Goal: Task Accomplishment & Management: Use online tool/utility

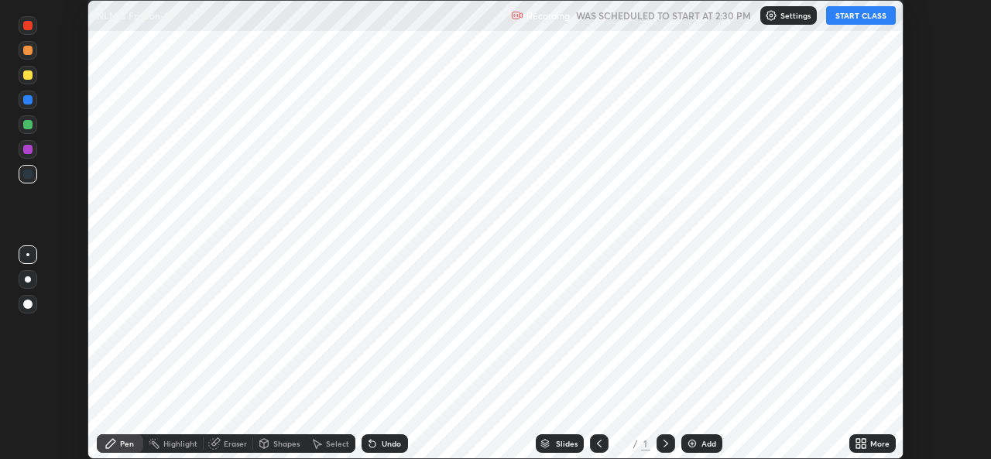
scroll to position [459, 991]
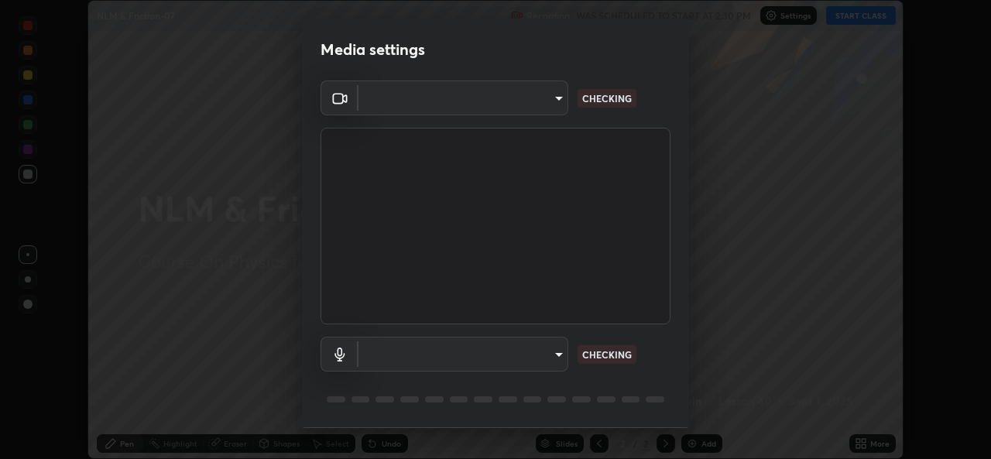
click at [553, 357] on body "Erase all NLM & Friction-07 Recording WAS SCHEDULED TO START AT 2:30 PM Setting…" at bounding box center [495, 229] width 991 height 459
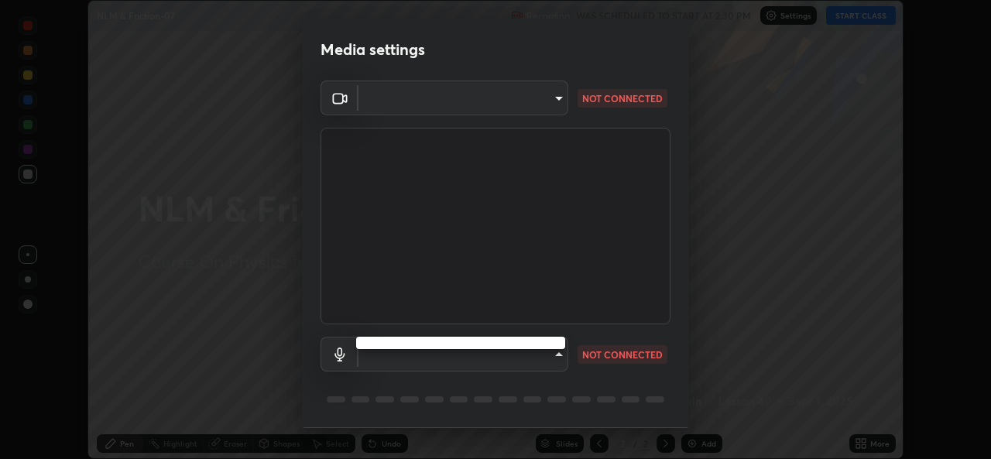
type input "1bae5219f2427241882c49d72a3831d91ccadfd921fc1ac5908e7a23ac13a840"
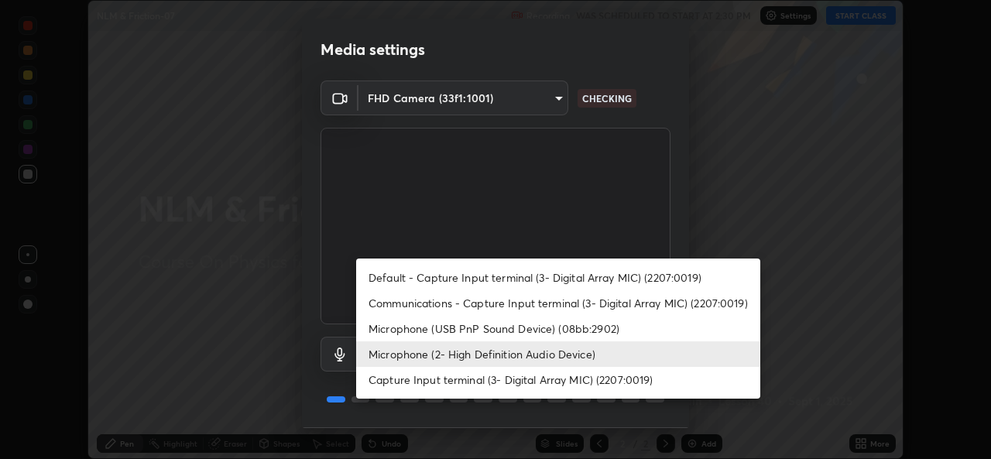
click at [513, 325] on li "Microphone (USB PnP Sound Device) (08bb:2902)" at bounding box center [558, 329] width 404 height 26
type input "d410c87dc0193b8b3cf58eff1f7b2380d82657523fa13e3063fc85e2b40aee02"
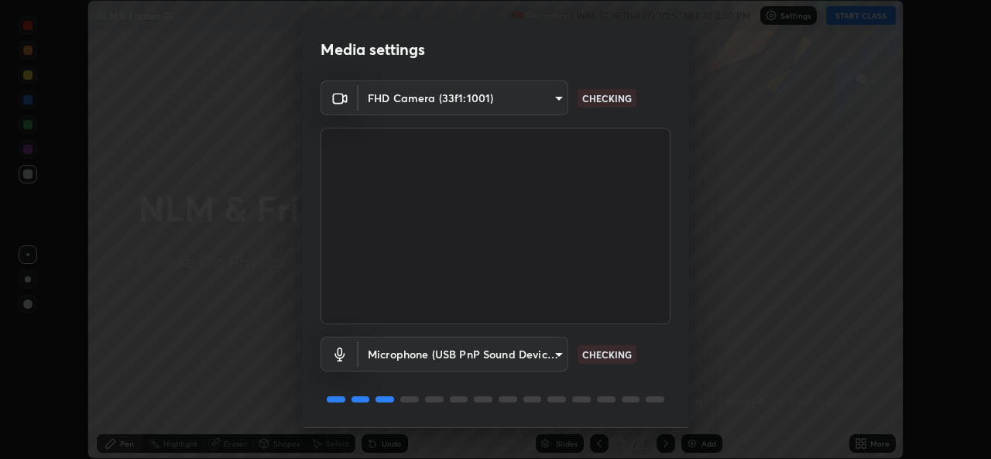
scroll to position [49, 0]
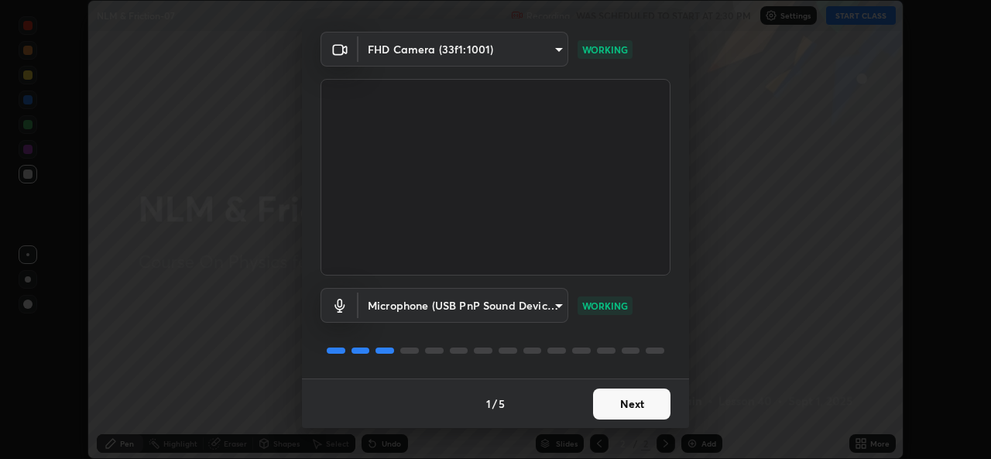
click at [627, 400] on button "Next" at bounding box center [631, 404] width 77 height 31
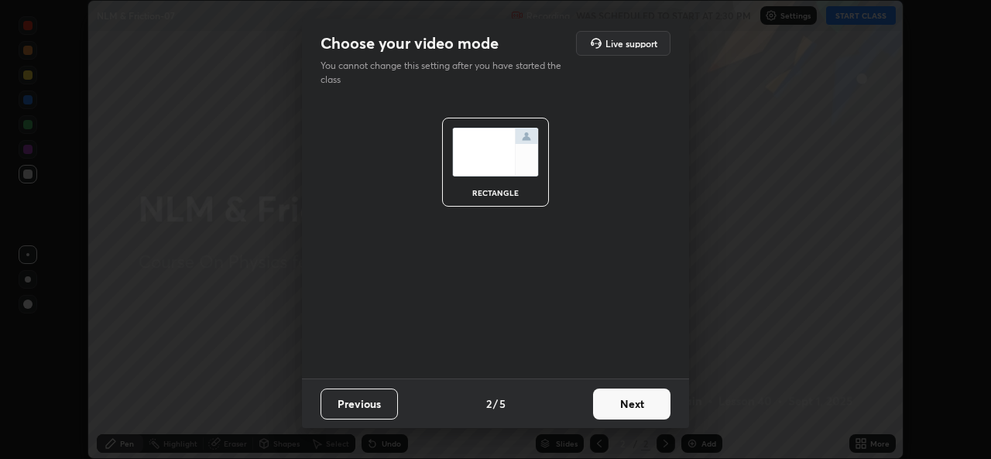
scroll to position [0, 0]
click at [641, 409] on button "Next" at bounding box center [631, 404] width 77 height 31
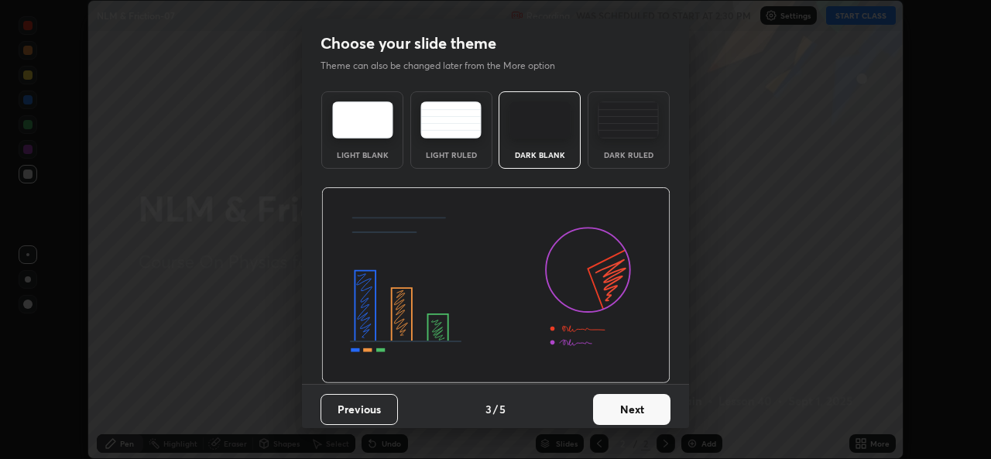
click at [661, 411] on button "Next" at bounding box center [631, 409] width 77 height 31
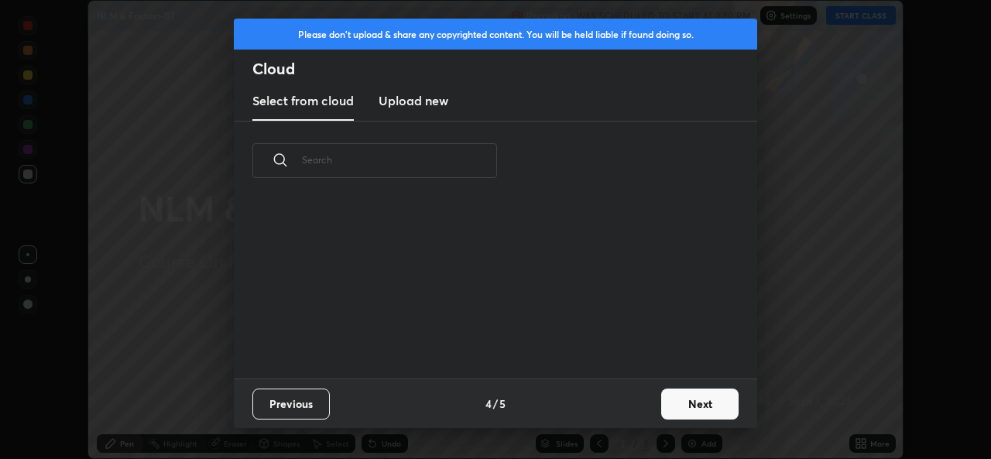
click at [681, 406] on button "Next" at bounding box center [699, 404] width 77 height 31
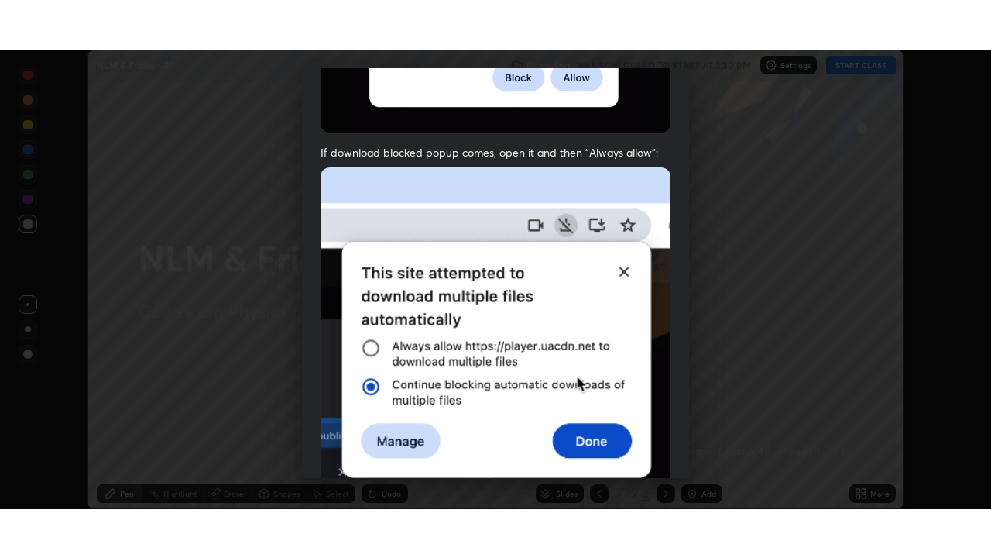
scroll to position [365, 0]
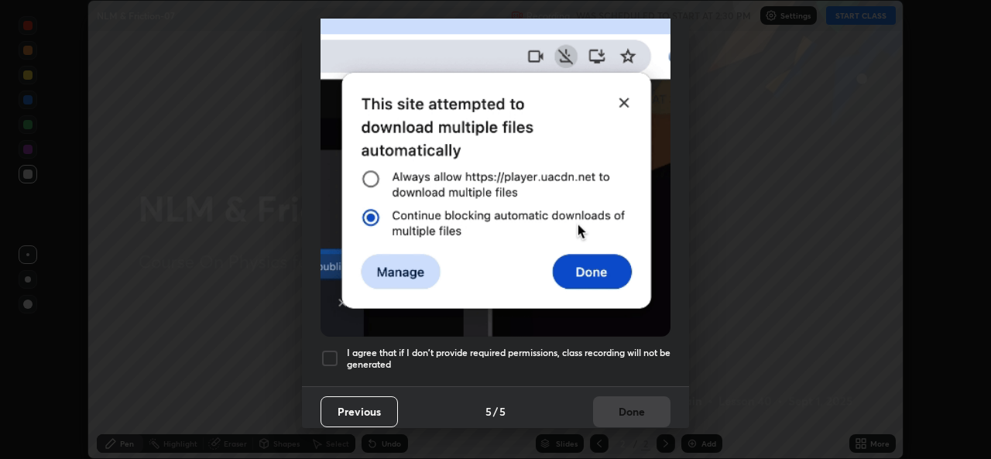
click at [563, 354] on h5 "I agree that if I don't provide required permissions, class recording will not …" at bounding box center [509, 359] width 324 height 24
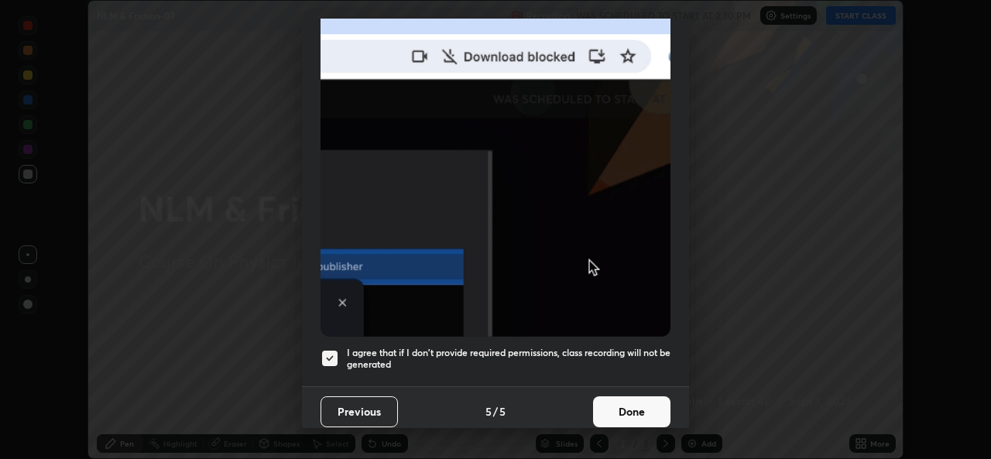
click at [606, 408] on button "Done" at bounding box center [631, 412] width 77 height 31
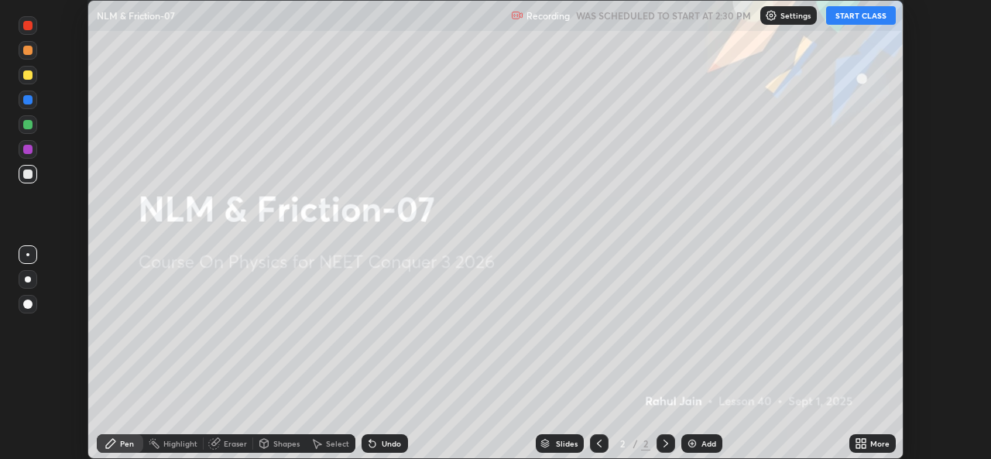
click at [858, 445] on icon at bounding box center [859, 447] width 4 height 4
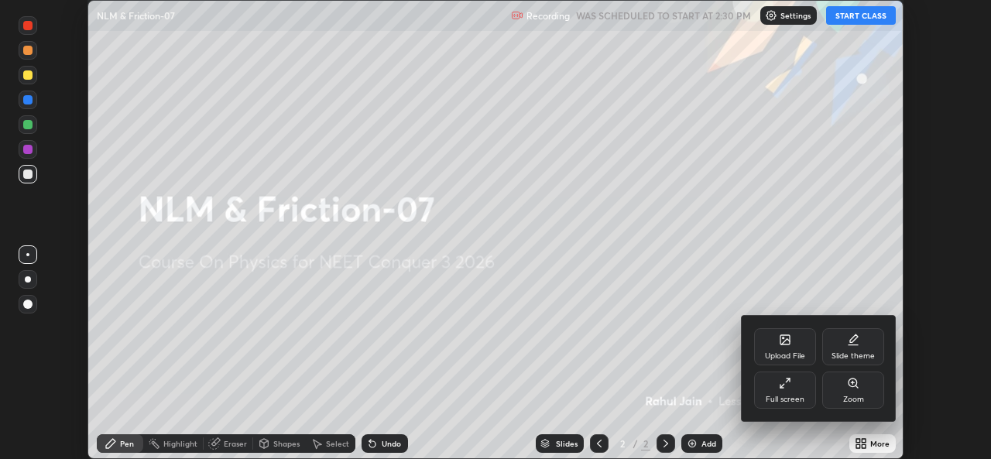
click at [782, 390] on div "Full screen" at bounding box center [785, 390] width 62 height 37
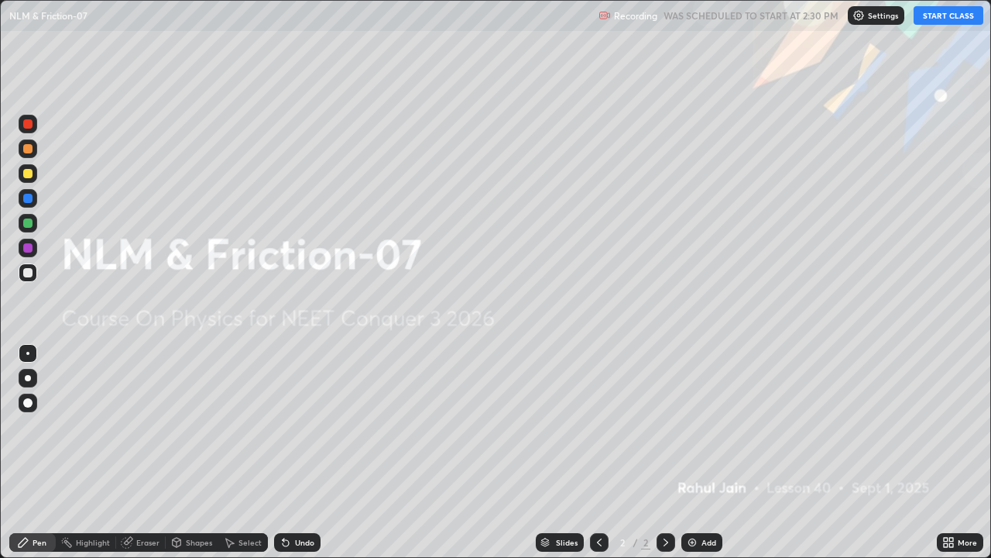
scroll to position [558, 991]
click at [936, 17] on button "START CLASS" at bounding box center [949, 15] width 70 height 19
click at [689, 459] on img at bounding box center [692, 542] width 12 height 12
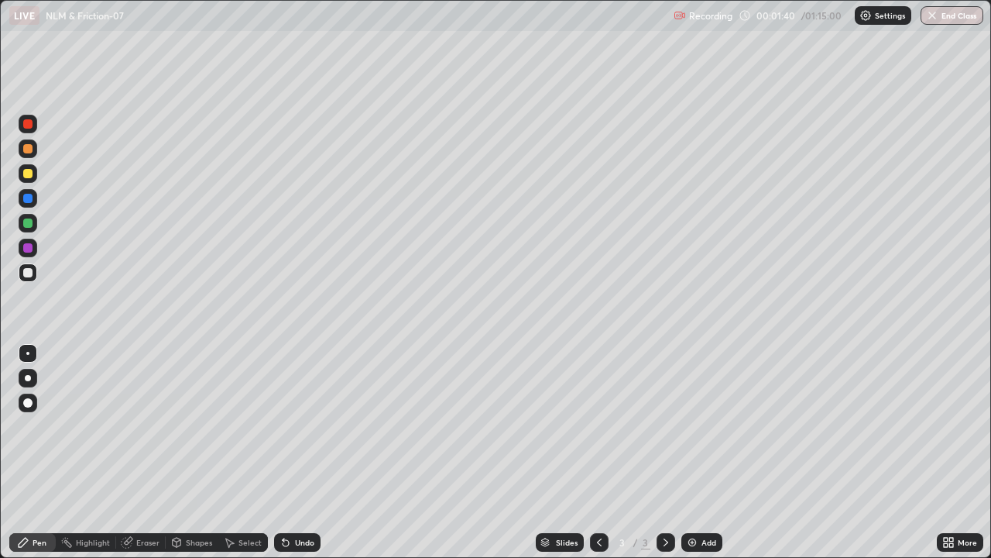
click at [31, 254] on div at bounding box center [28, 248] width 19 height 19
click at [25, 379] on div at bounding box center [28, 378] width 6 height 6
click at [298, 459] on div "Undo" at bounding box center [304, 542] width 19 height 8
click at [26, 177] on div at bounding box center [27, 173] width 9 height 9
click at [29, 174] on div at bounding box center [27, 173] width 9 height 9
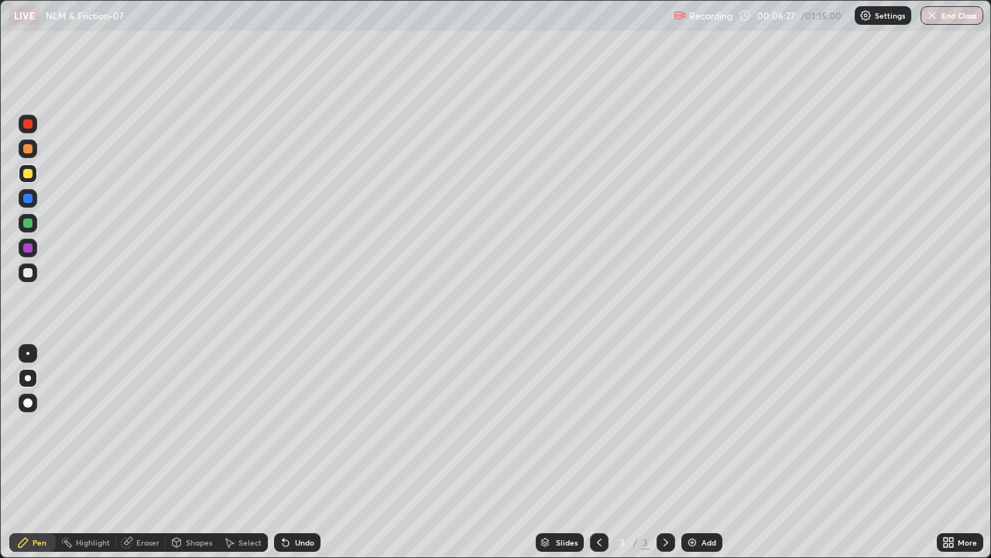
click at [29, 124] on div at bounding box center [27, 123] width 9 height 9
click at [31, 252] on div at bounding box center [28, 248] width 19 height 19
click at [29, 271] on div at bounding box center [27, 272] width 9 height 9
click at [248, 459] on div "Select" at bounding box center [243, 542] width 50 height 19
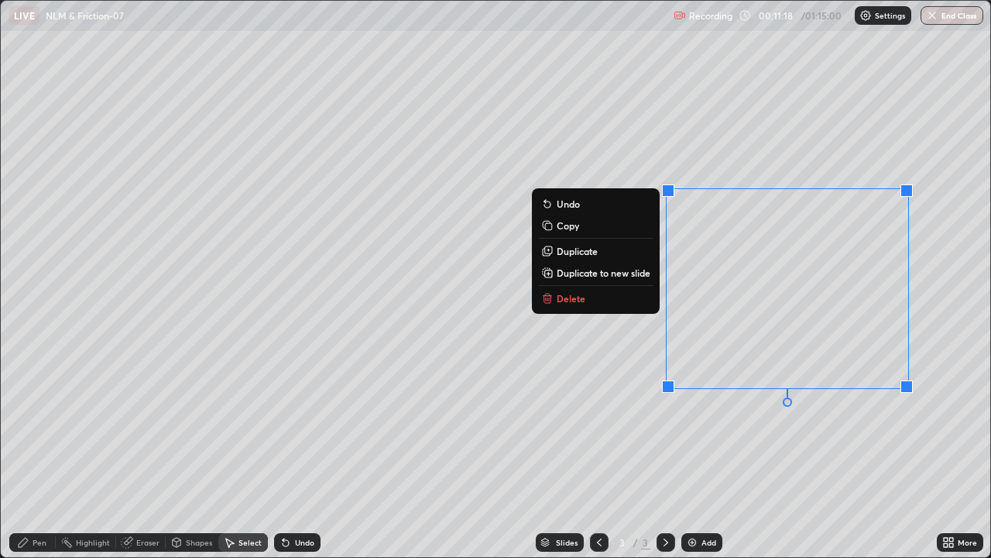
click at [587, 270] on p "Duplicate to new slide" at bounding box center [604, 272] width 94 height 12
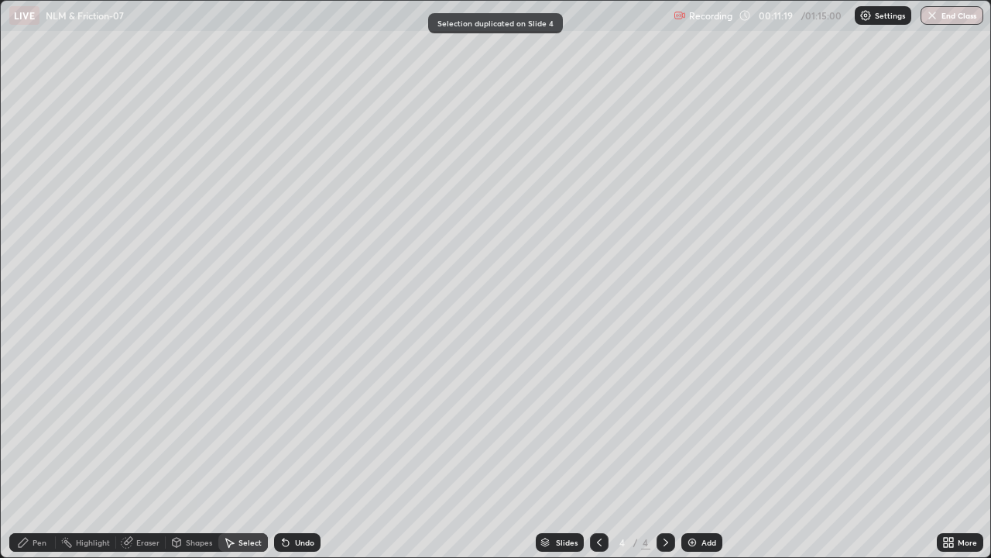
click at [600, 459] on icon at bounding box center [599, 542] width 12 height 12
click at [251, 459] on div "Select" at bounding box center [250, 542] width 23 height 8
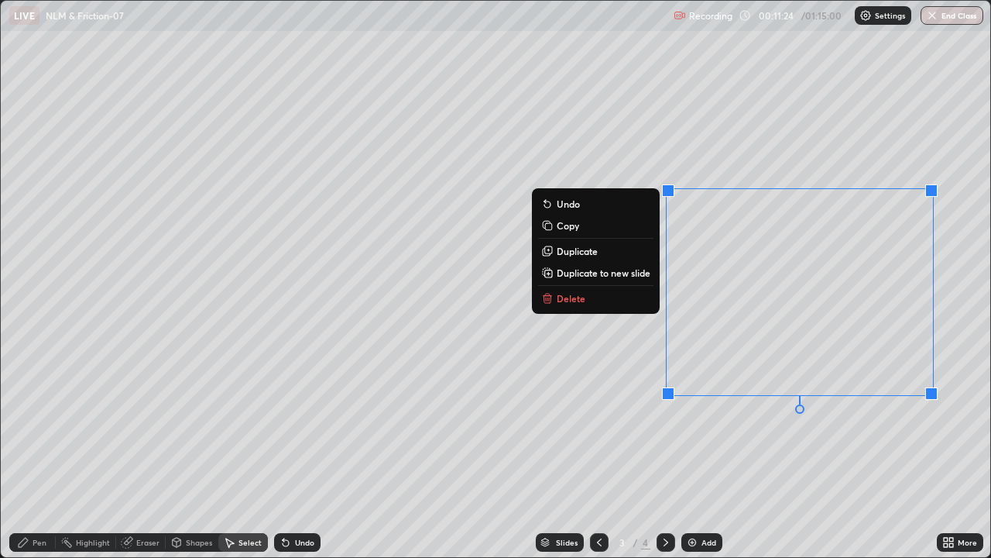
click at [591, 292] on button "Delete" at bounding box center [595, 298] width 115 height 19
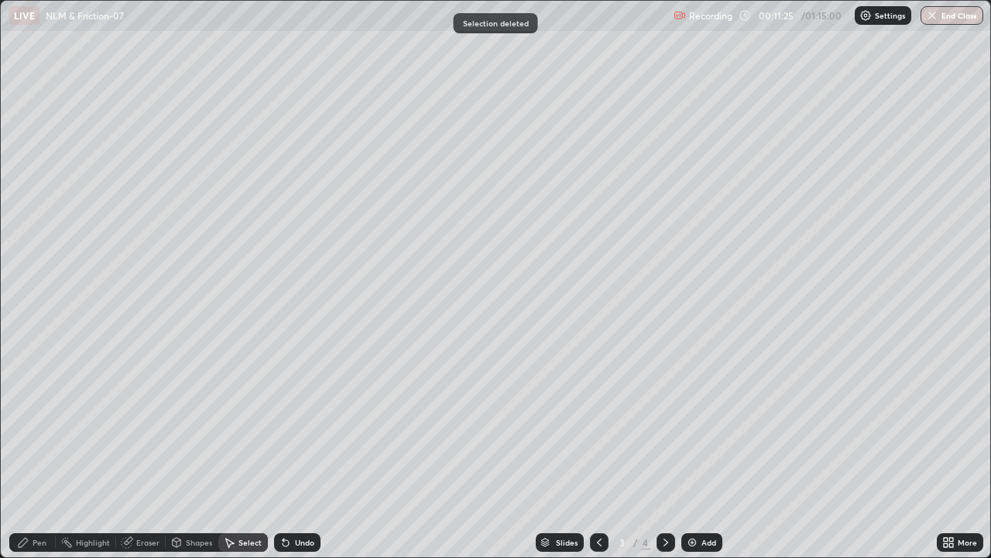
click at [36, 459] on div "Pen" at bounding box center [40, 542] width 14 height 8
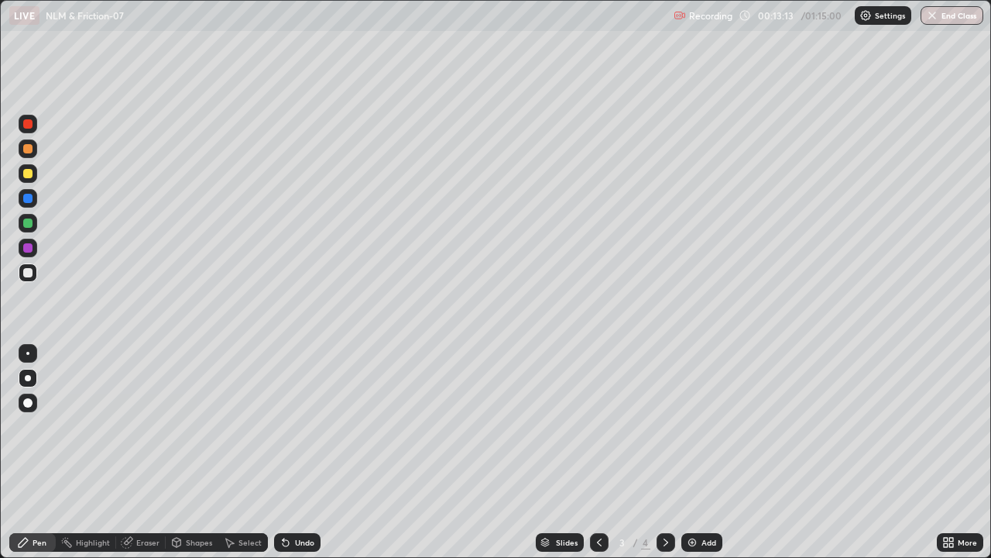
click at [236, 459] on div "Select" at bounding box center [243, 542] width 50 height 31
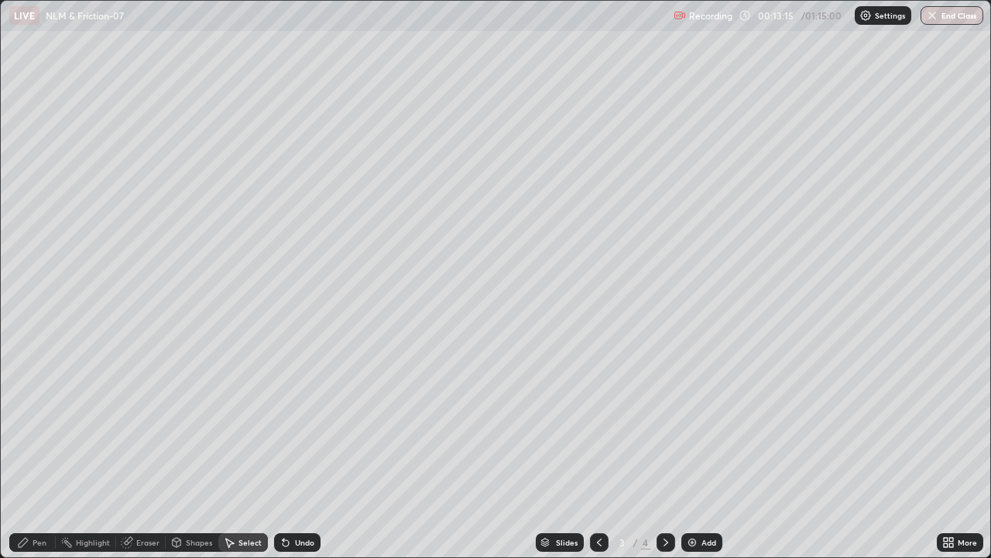
click at [242, 459] on div "0 ° Undo Copy Duplicate Duplicate to new slide Delete" at bounding box center [496, 279] width 990 height 556
click at [243, 459] on div "0 ° Undo Copy Duplicate Duplicate to new slide Delete" at bounding box center [496, 279] width 990 height 556
click at [43, 459] on div "Pen" at bounding box center [40, 542] width 14 height 8
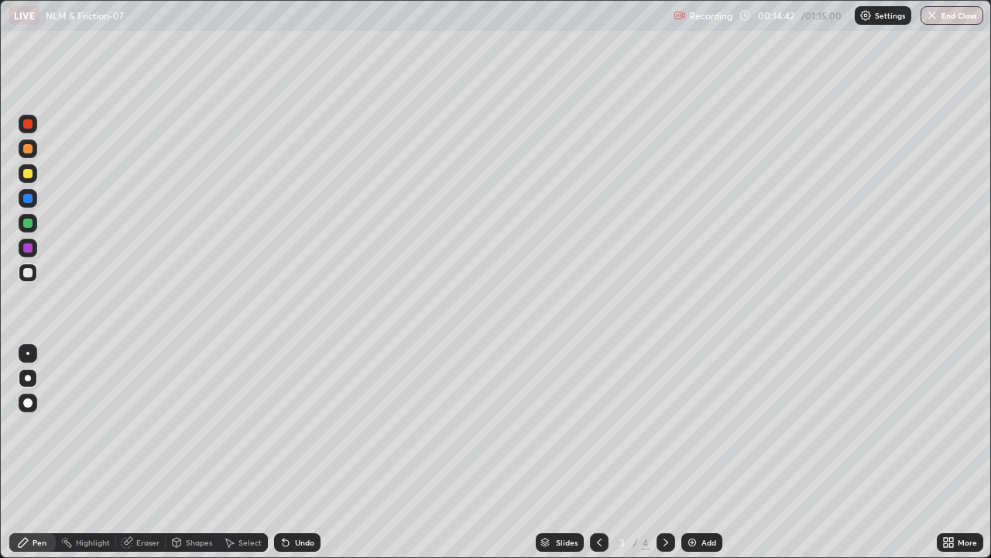
click at [665, 459] on icon at bounding box center [666, 542] width 12 height 12
click at [249, 459] on div "Select" at bounding box center [250, 542] width 23 height 8
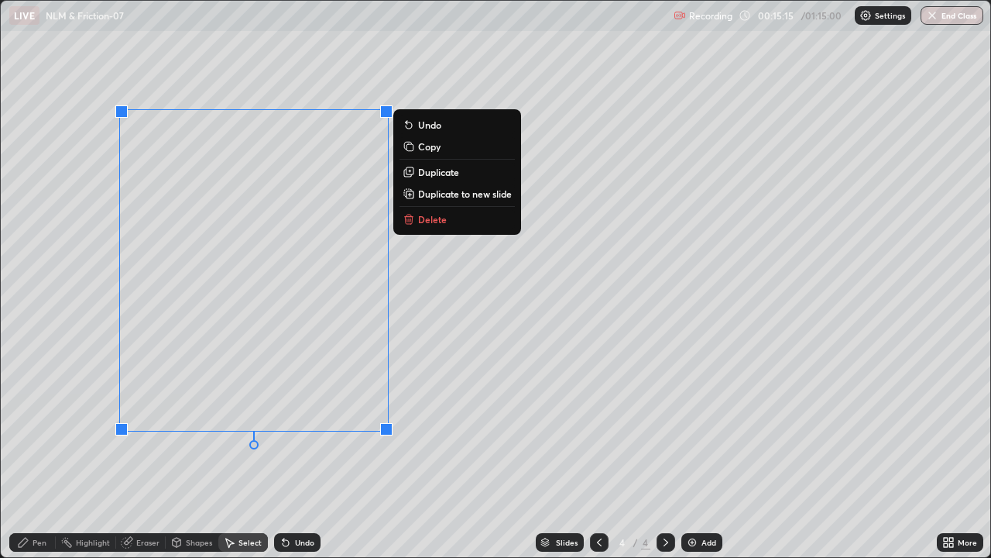
click at [447, 193] on p "Duplicate to new slide" at bounding box center [465, 193] width 94 height 12
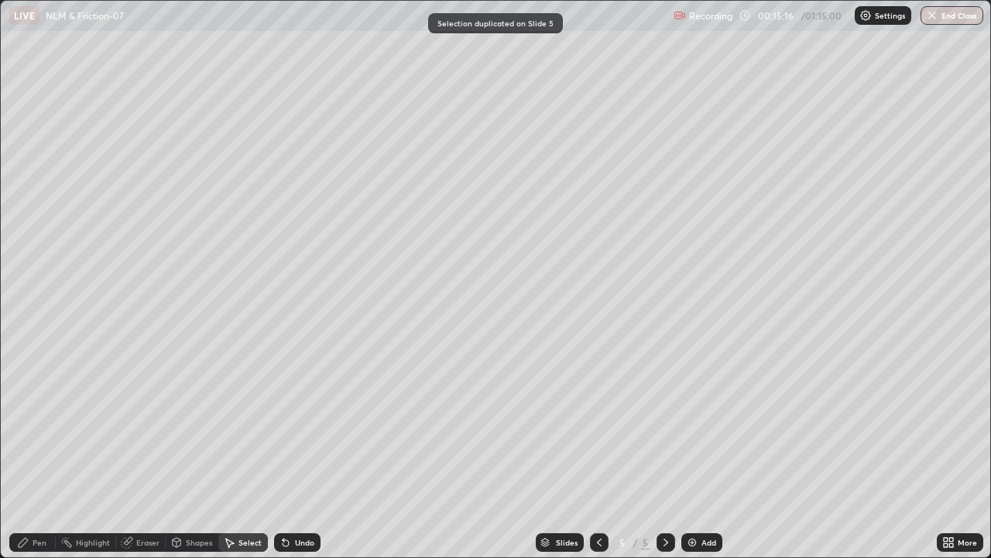
click at [598, 459] on icon at bounding box center [599, 542] width 12 height 12
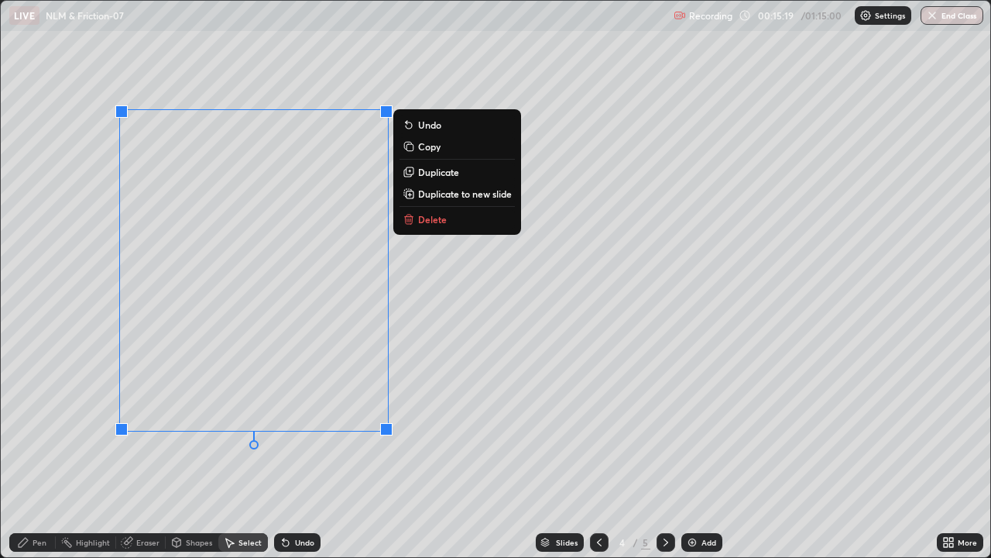
click at [438, 219] on p "Delete" at bounding box center [432, 219] width 29 height 12
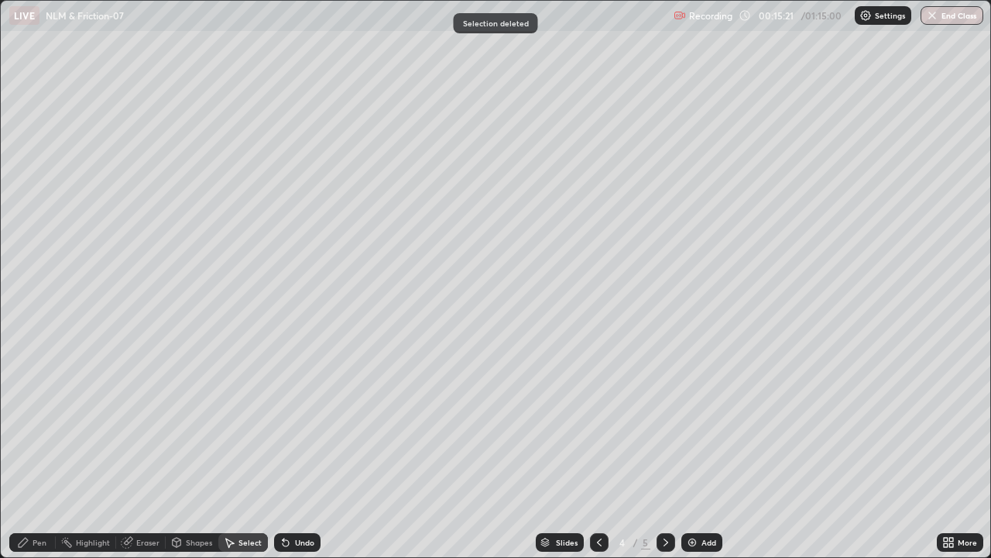
click at [39, 459] on div "Pen" at bounding box center [40, 542] width 14 height 8
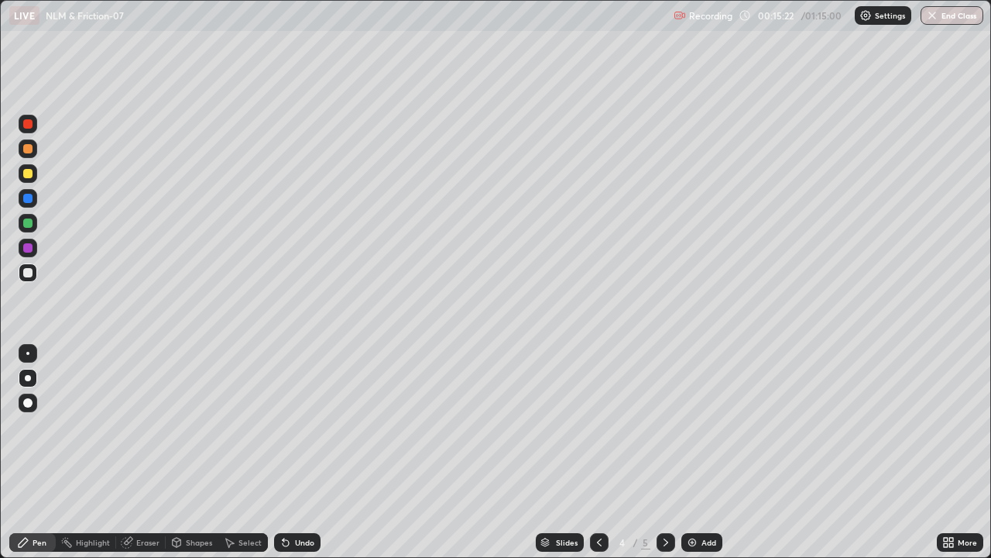
click at [26, 225] on div at bounding box center [27, 222] width 9 height 9
click at [34, 272] on div at bounding box center [28, 272] width 19 height 19
click at [665, 459] on icon at bounding box center [666, 542] width 12 height 12
click at [249, 459] on div "Select" at bounding box center [250, 542] width 23 height 8
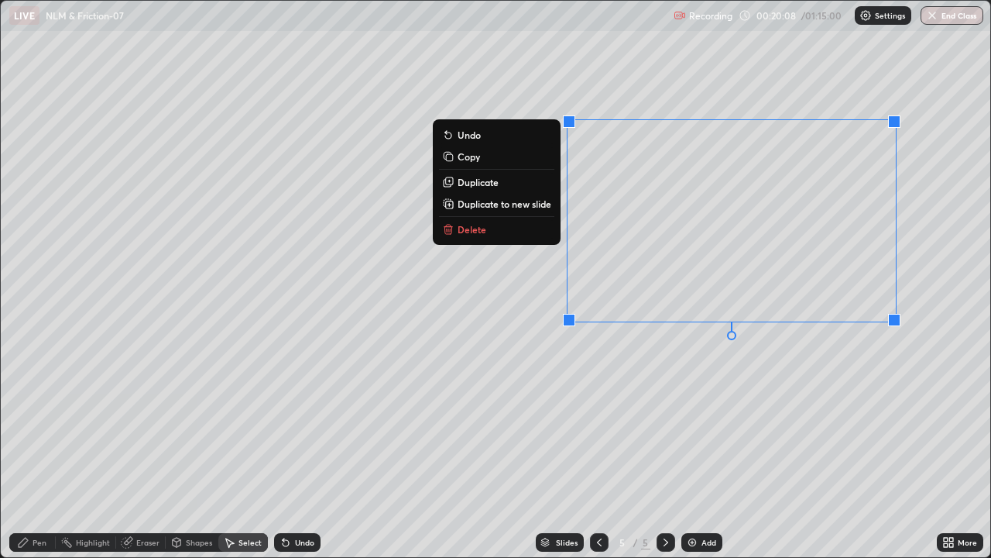
click at [530, 204] on p "Duplicate to new slide" at bounding box center [505, 204] width 94 height 12
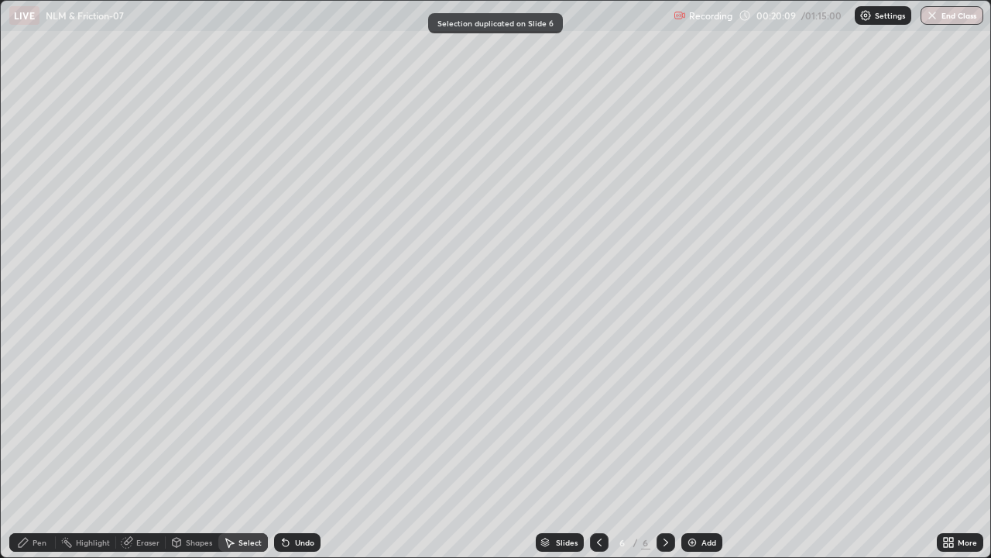
click at [597, 459] on icon at bounding box center [599, 542] width 12 height 12
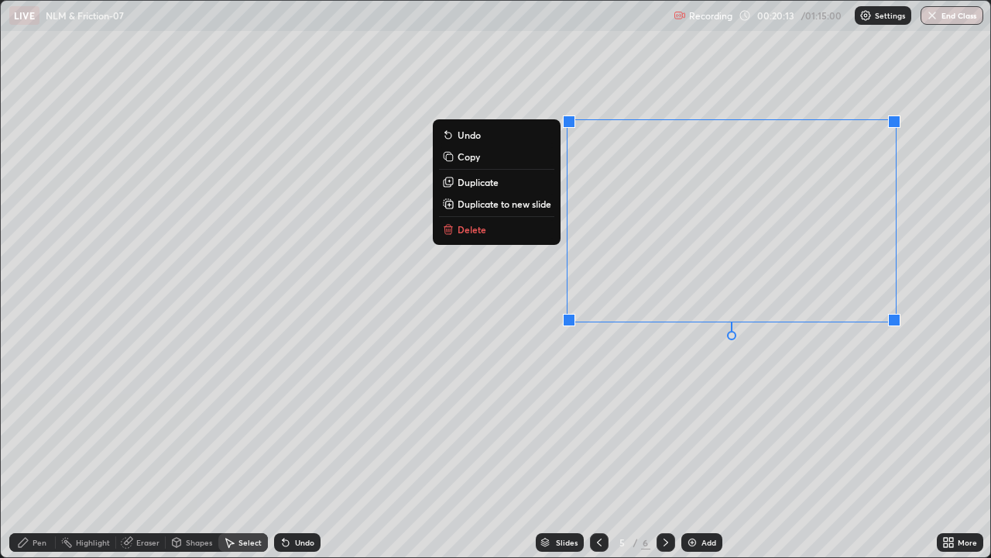
click at [482, 230] on p "Delete" at bounding box center [472, 229] width 29 height 12
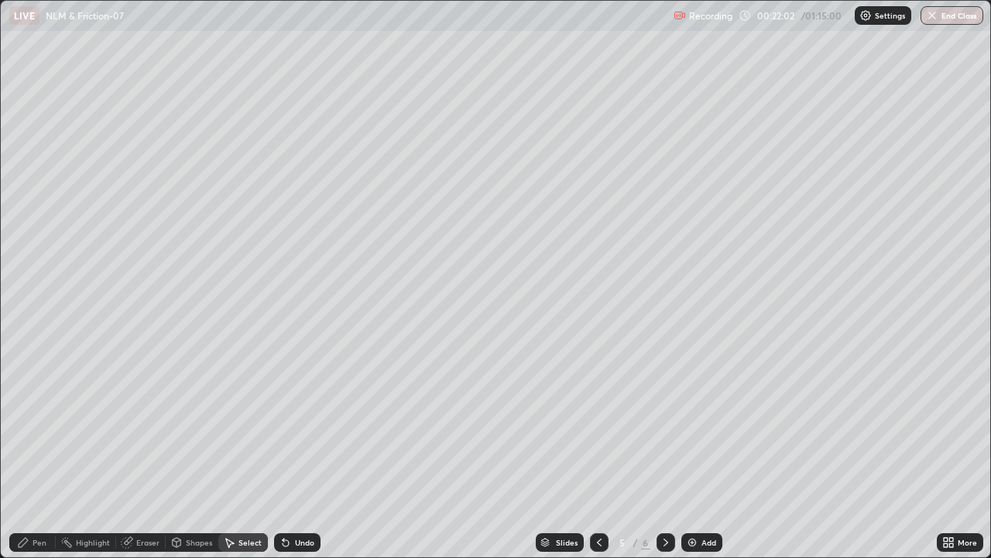
click at [34, 459] on div "Pen" at bounding box center [32, 542] width 46 height 19
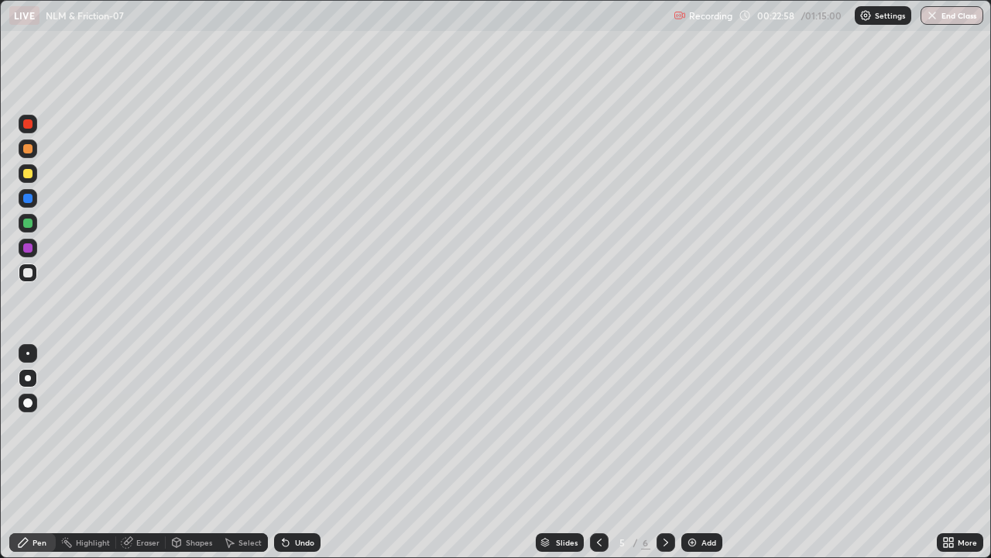
click at [128, 459] on icon at bounding box center [127, 543] width 10 height 10
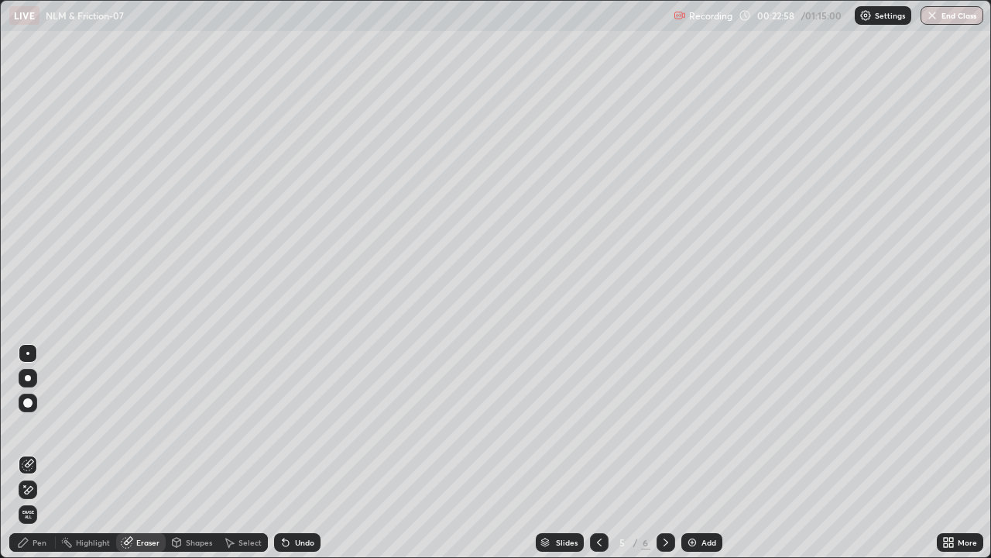
click at [31, 459] on icon at bounding box center [28, 465] width 12 height 12
click at [43, 459] on div "Pen" at bounding box center [40, 542] width 14 height 8
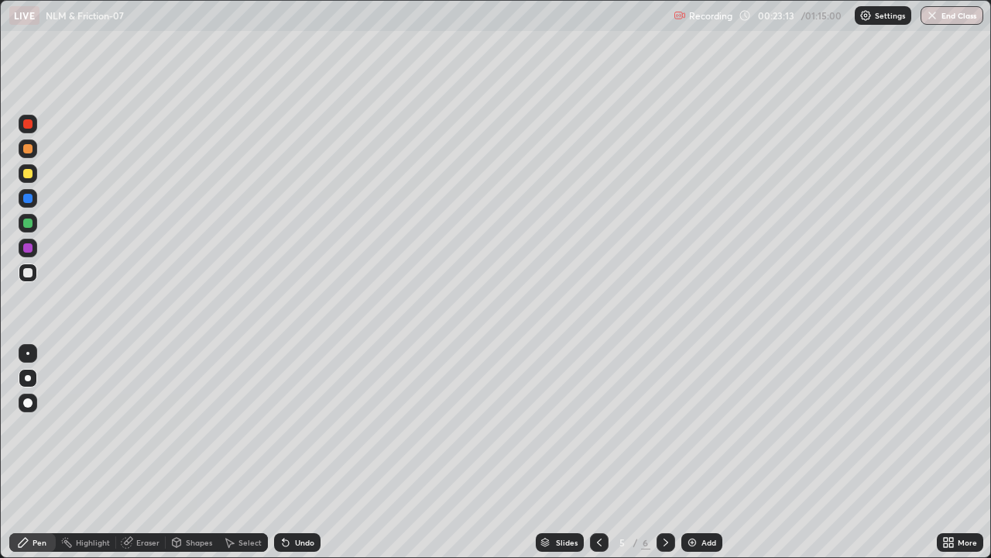
click at [31, 132] on div at bounding box center [28, 124] width 19 height 19
click at [305, 459] on div "Undo" at bounding box center [304, 542] width 19 height 8
click at [306, 459] on div "Undo" at bounding box center [304, 542] width 19 height 8
click at [243, 459] on div "Select" at bounding box center [243, 542] width 50 height 19
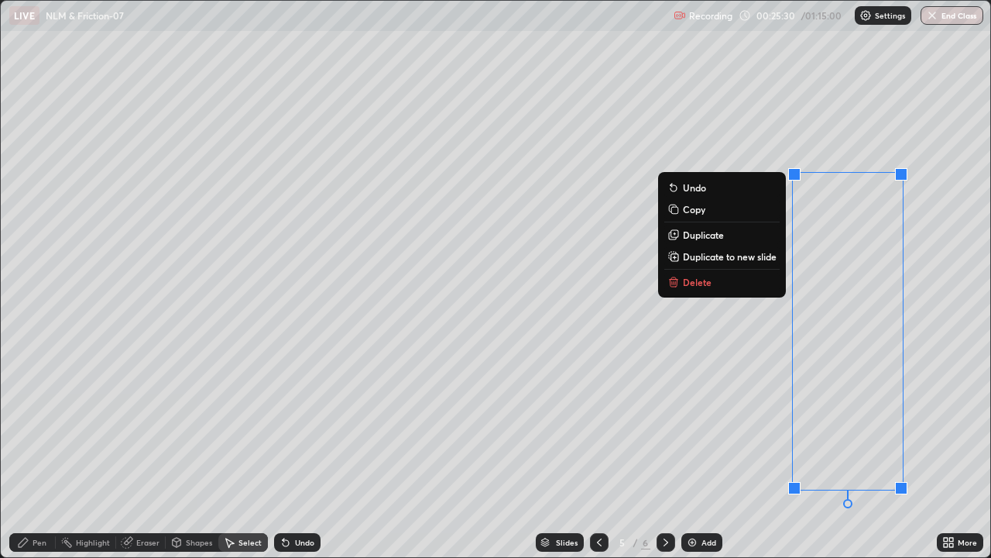
click at [702, 210] on p "Copy" at bounding box center [694, 209] width 22 height 12
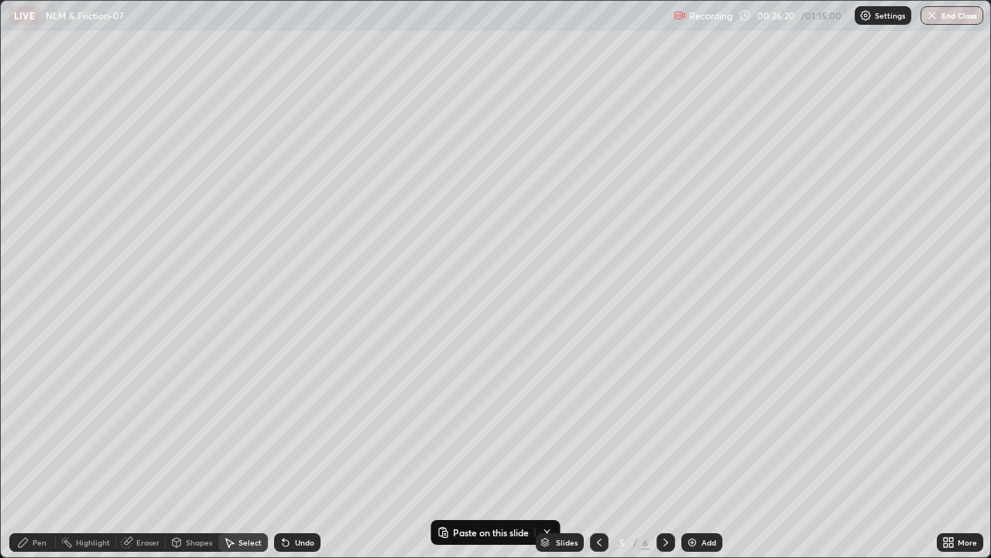
click at [663, 459] on icon at bounding box center [666, 542] width 12 height 12
click at [136, 162] on p "Paste here" at bounding box center [138, 165] width 46 height 12
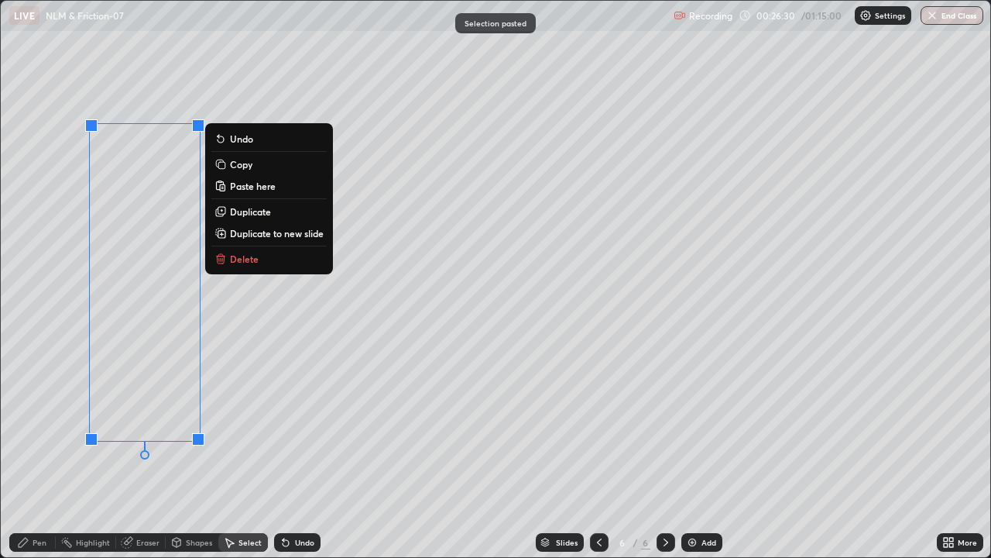
click at [26, 459] on icon at bounding box center [23, 542] width 12 height 12
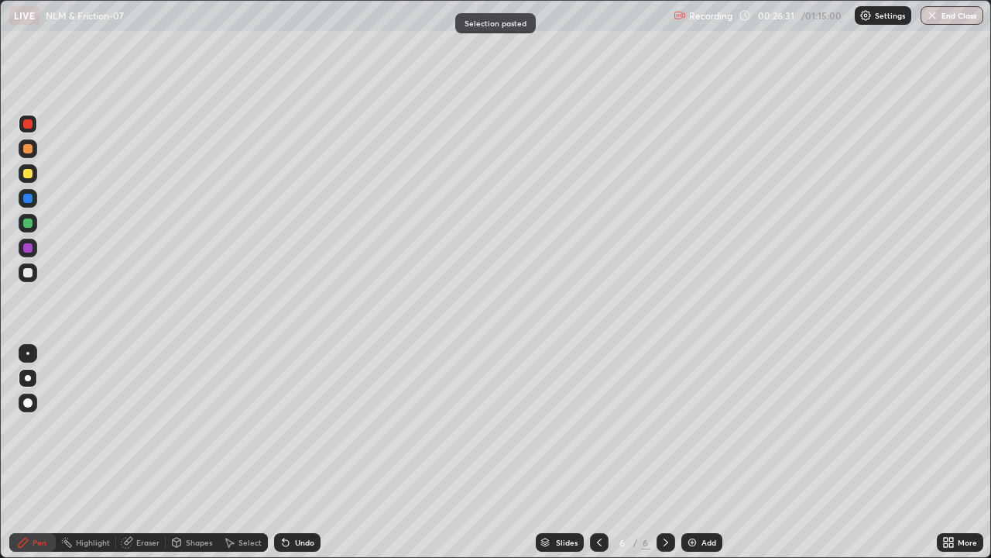
click at [25, 224] on div at bounding box center [27, 222] width 9 height 9
click at [29, 198] on div at bounding box center [27, 198] width 9 height 9
click at [81, 459] on div "Highlight" at bounding box center [93, 542] width 34 height 8
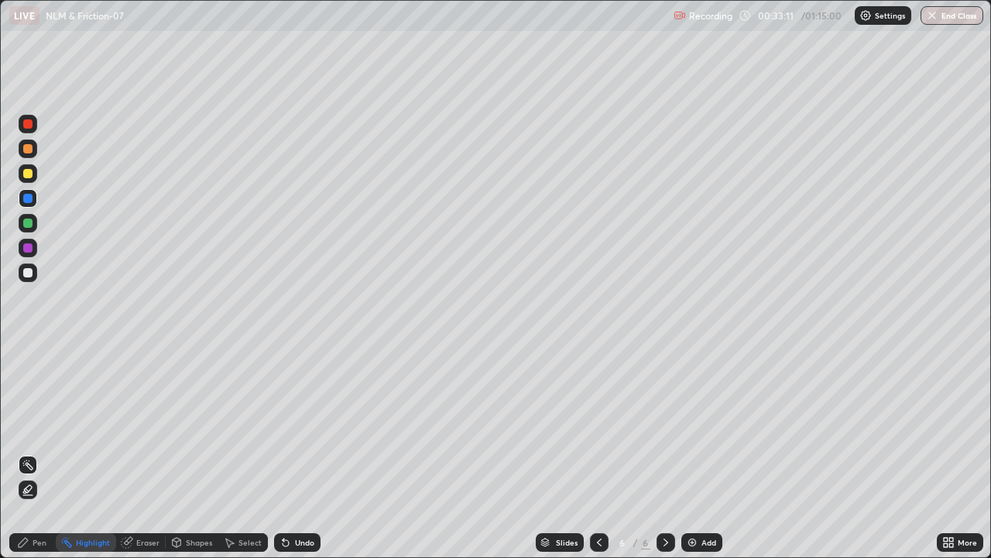
click at [37, 459] on div "Pen" at bounding box center [40, 542] width 14 height 8
click at [693, 459] on img at bounding box center [692, 542] width 12 height 12
click at [29, 252] on div at bounding box center [27, 247] width 9 height 9
click at [295, 459] on div "Undo" at bounding box center [304, 542] width 19 height 8
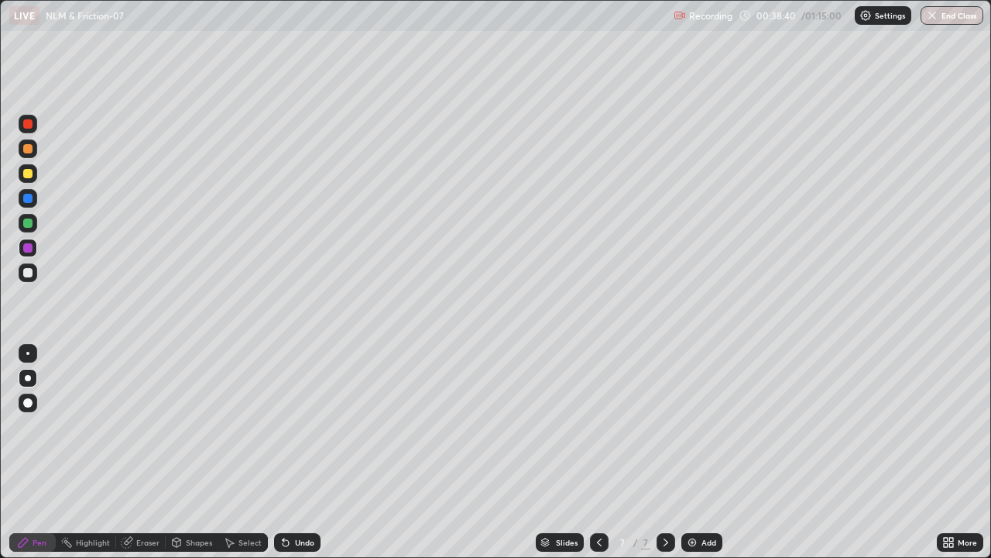
click at [28, 224] on div at bounding box center [27, 222] width 9 height 9
click at [598, 459] on icon at bounding box center [599, 542] width 12 height 12
click at [665, 459] on icon at bounding box center [666, 542] width 12 height 12
click at [597, 459] on icon at bounding box center [599, 542] width 12 height 12
click at [89, 459] on div "Highlight" at bounding box center [93, 542] width 34 height 8
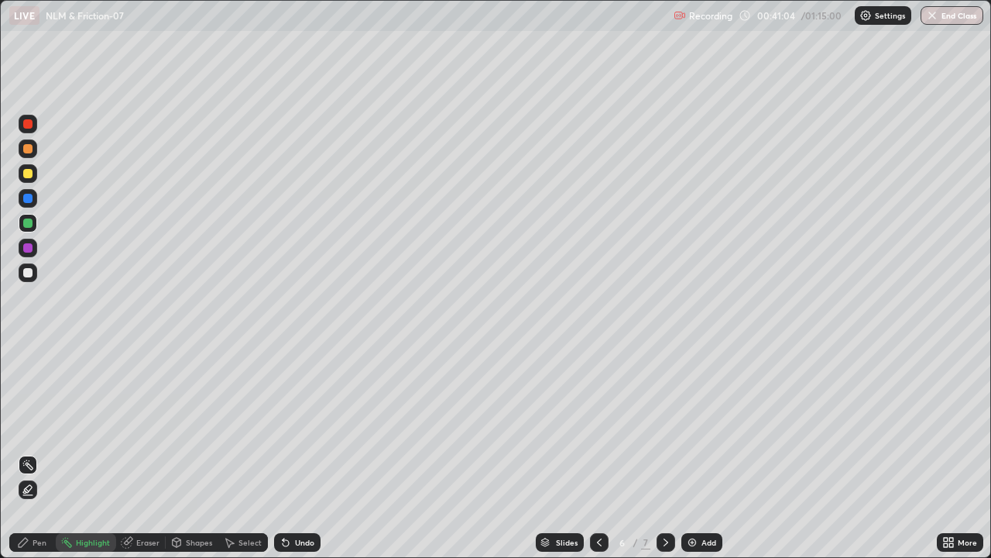
click at [657, 459] on div at bounding box center [666, 542] width 19 height 19
click at [37, 459] on div "Pen" at bounding box center [32, 542] width 46 height 19
click at [135, 459] on div "Eraser" at bounding box center [141, 542] width 50 height 19
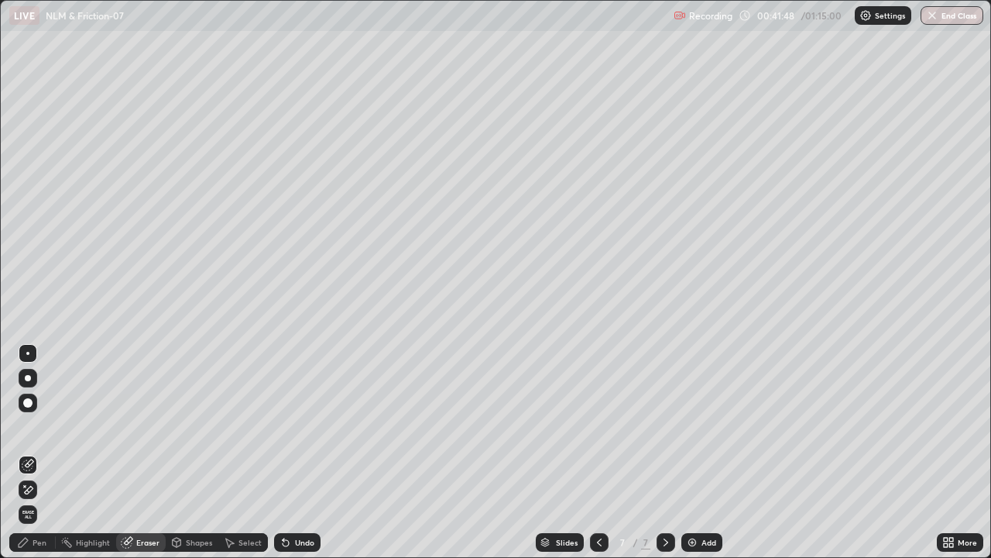
click at [30, 459] on icon at bounding box center [28, 489] width 12 height 13
click at [40, 459] on div "Pen" at bounding box center [40, 542] width 14 height 8
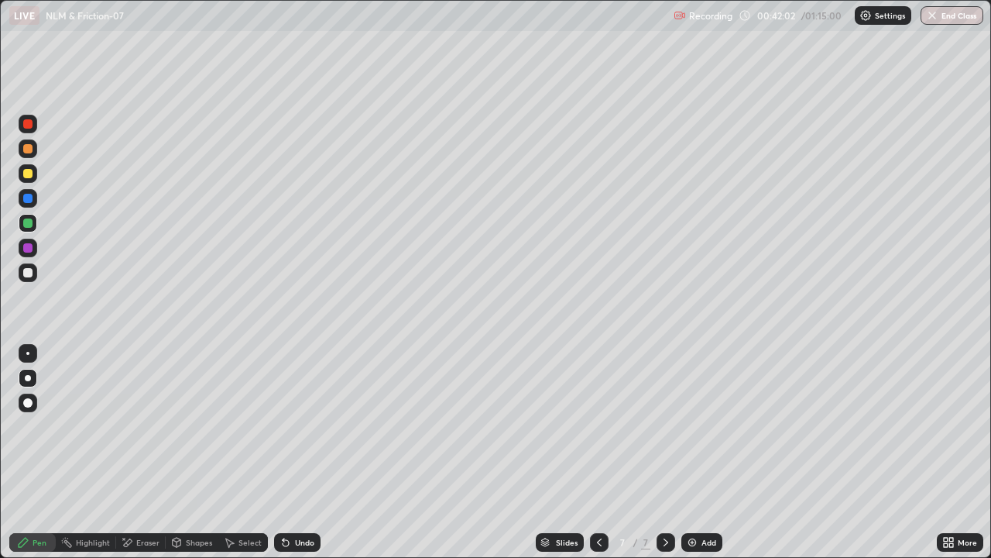
click at [26, 176] on div at bounding box center [27, 173] width 9 height 9
click at [692, 459] on img at bounding box center [692, 542] width 12 height 12
click at [29, 273] on div at bounding box center [27, 272] width 9 height 9
click at [29, 148] on div at bounding box center [27, 148] width 9 height 9
click at [28, 224] on div at bounding box center [27, 222] width 9 height 9
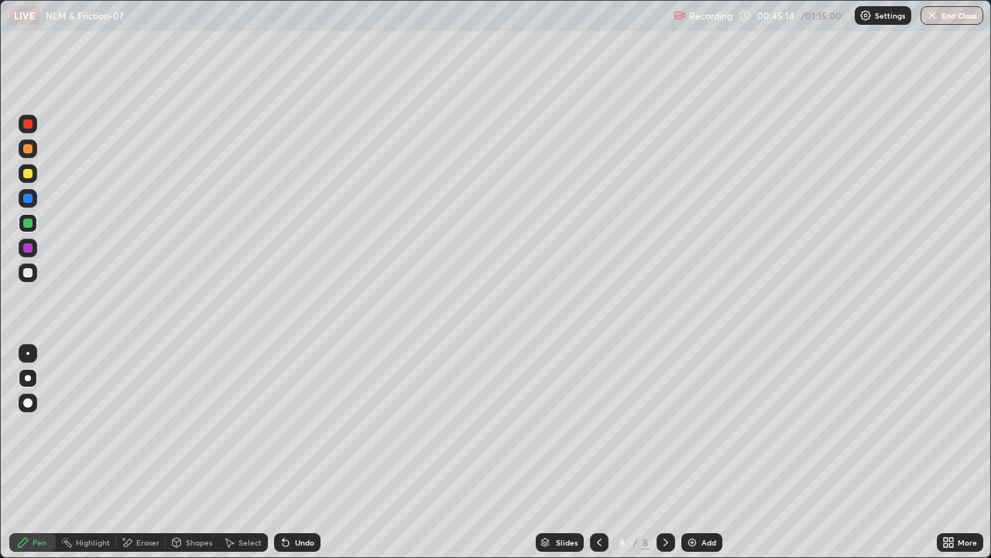
click at [283, 459] on icon at bounding box center [284, 539] width 2 height 2
click at [26, 268] on div at bounding box center [27, 272] width 9 height 9
click at [95, 459] on div "Highlight" at bounding box center [93, 542] width 34 height 8
click at [702, 459] on div "Add" at bounding box center [709, 542] width 15 height 8
click at [32, 251] on div at bounding box center [27, 247] width 9 height 9
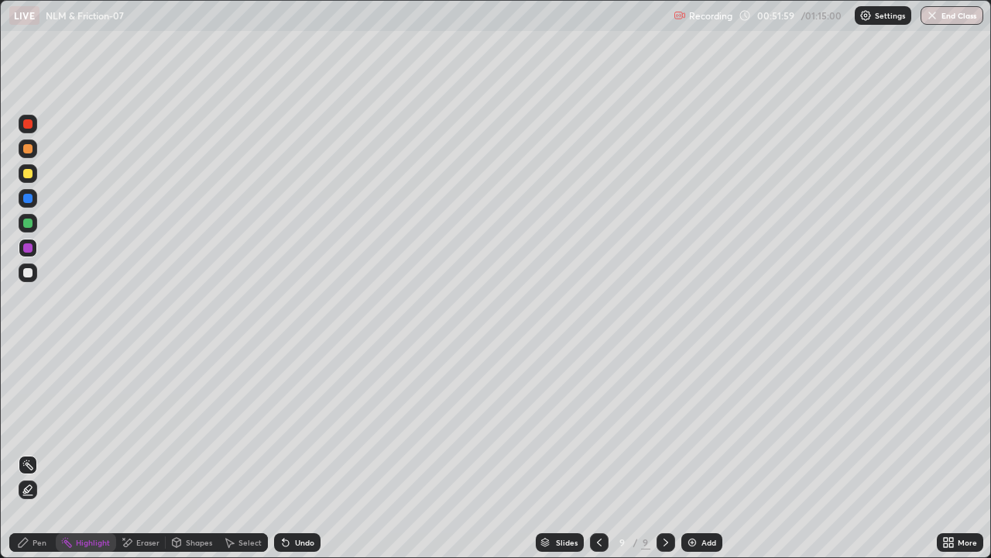
click at [39, 459] on div "Pen" at bounding box center [40, 542] width 14 height 8
click at [30, 274] on div at bounding box center [27, 272] width 9 height 9
click at [312, 459] on div "Undo" at bounding box center [304, 542] width 19 height 8
click at [85, 459] on div "Highlight" at bounding box center [93, 542] width 34 height 8
click at [43, 459] on div "Pen" at bounding box center [40, 542] width 14 height 8
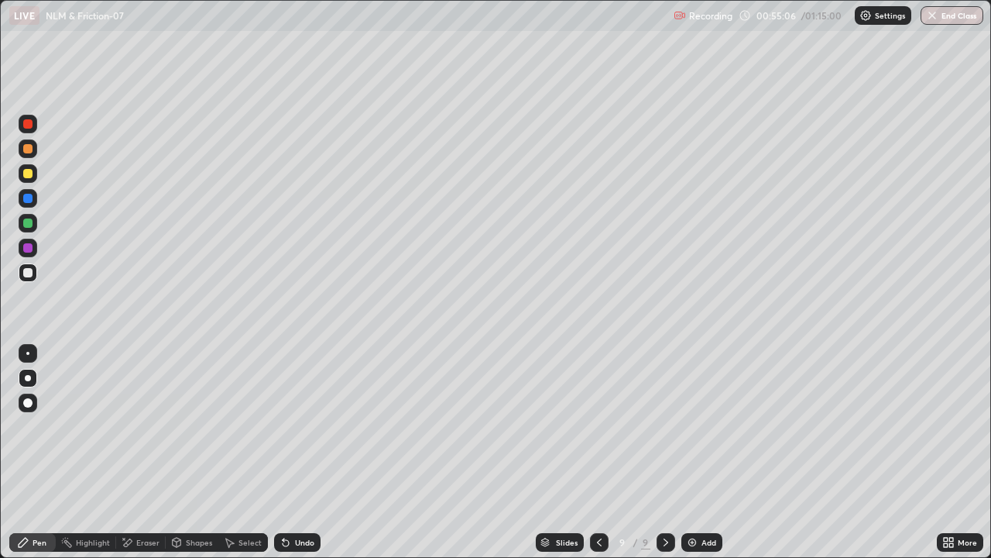
click at [73, 459] on div "Highlight" at bounding box center [86, 542] width 60 height 19
click at [44, 459] on div "Pen" at bounding box center [40, 542] width 14 height 8
click at [77, 459] on div "Highlight" at bounding box center [86, 542] width 60 height 19
click at [35, 459] on div "Pen" at bounding box center [32, 542] width 46 height 19
click at [285, 459] on div "Undo" at bounding box center [297, 542] width 46 height 19
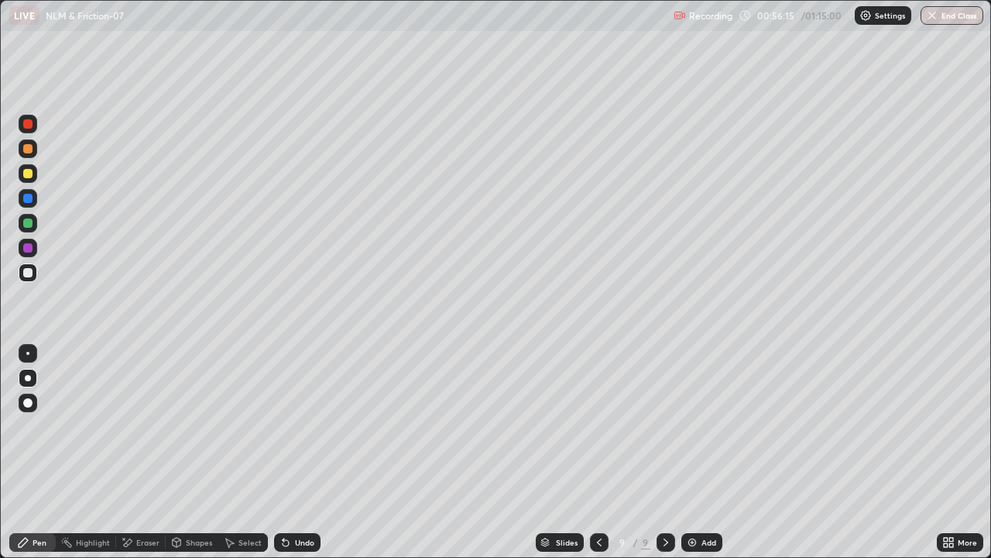
click at [91, 459] on div "Highlight" at bounding box center [86, 542] width 60 height 19
click at [47, 459] on div "Pen" at bounding box center [32, 542] width 46 height 19
click at [33, 132] on div at bounding box center [28, 124] width 19 height 19
click at [242, 459] on div "Select" at bounding box center [250, 542] width 23 height 8
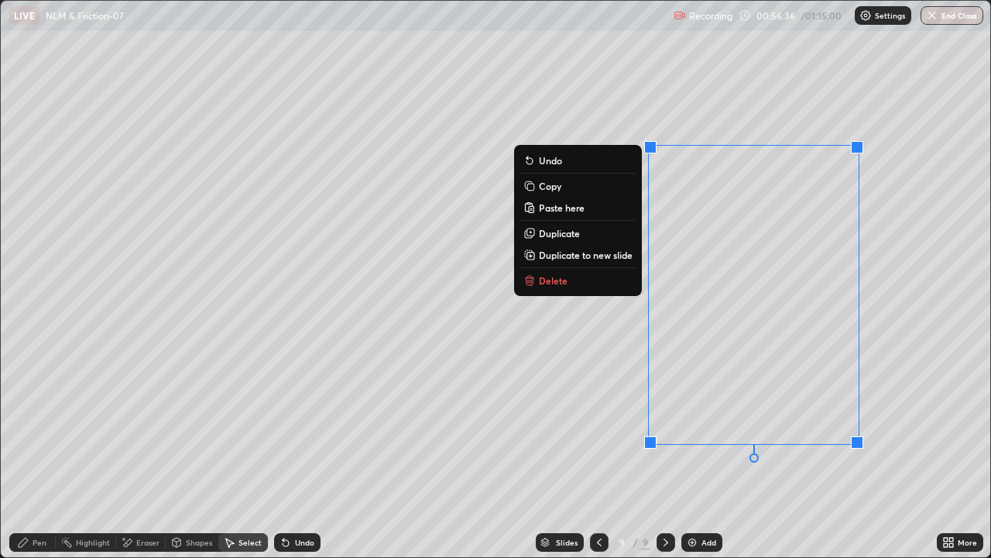
click at [615, 253] on p "Duplicate to new slide" at bounding box center [586, 255] width 94 height 12
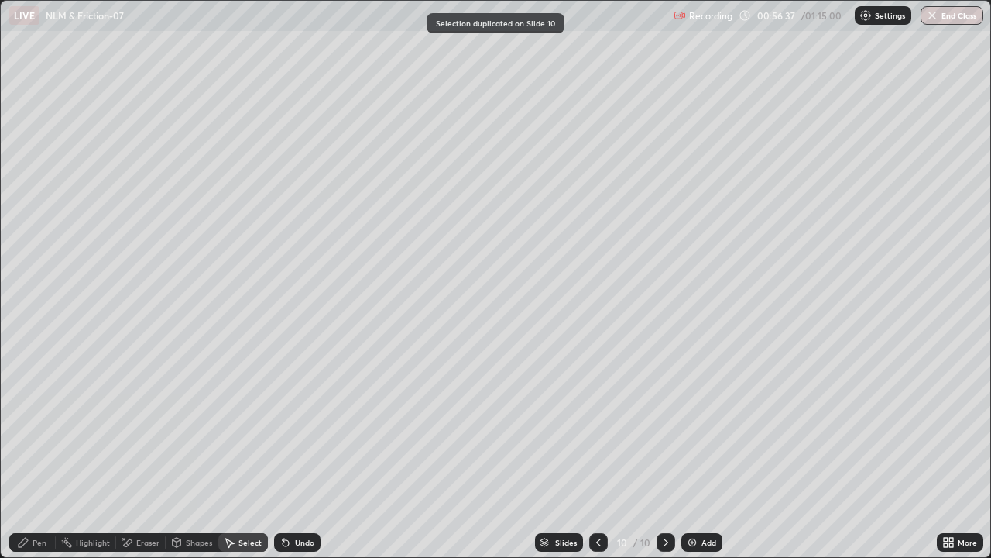
click at [600, 459] on icon at bounding box center [599, 542] width 12 height 12
click at [26, 459] on icon at bounding box center [23, 542] width 12 height 12
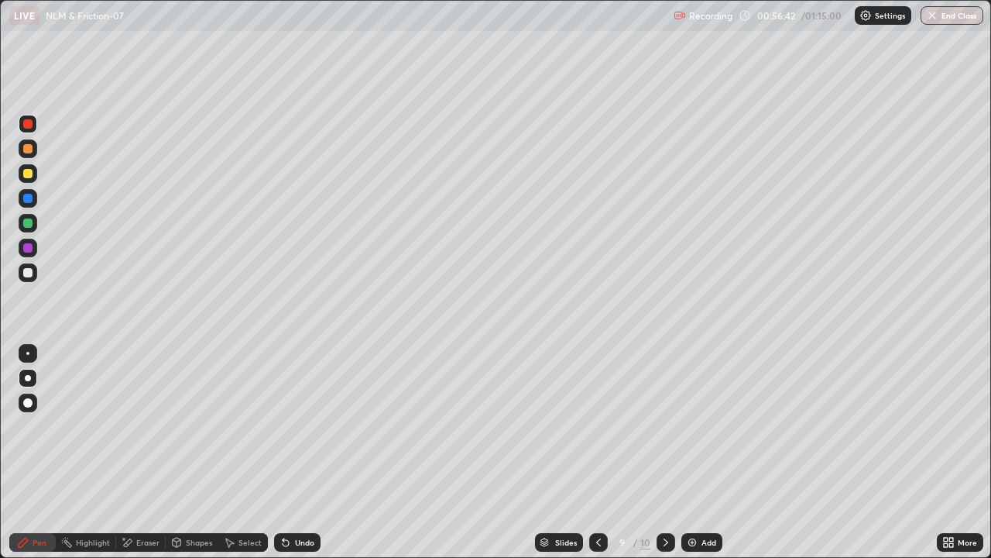
click at [26, 199] on div at bounding box center [27, 198] width 9 height 9
click at [665, 459] on icon at bounding box center [666, 542] width 12 height 12
click at [294, 459] on div "Undo" at bounding box center [297, 542] width 46 height 19
click at [26, 273] on div at bounding box center [27, 272] width 9 height 9
click at [27, 249] on div at bounding box center [27, 247] width 9 height 9
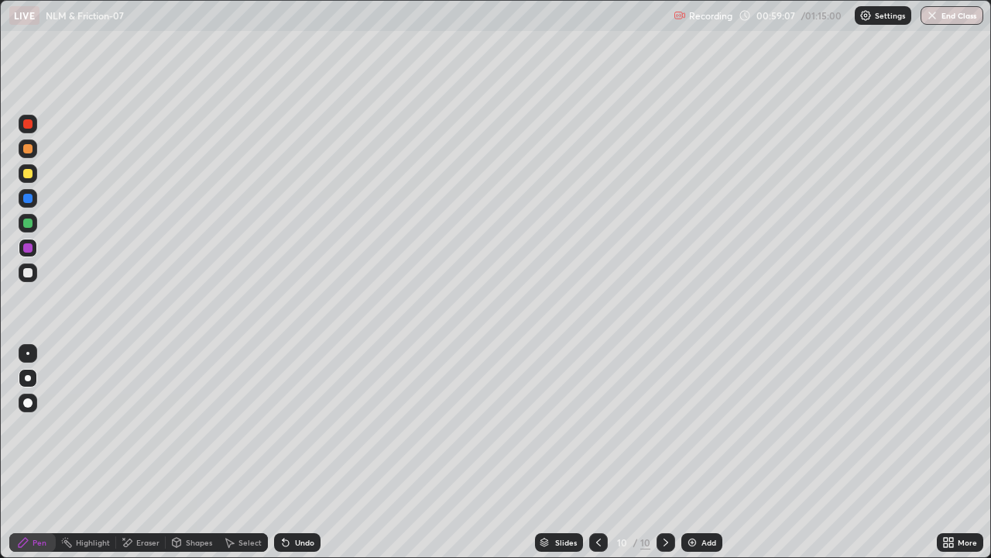
click at [79, 459] on div "Highlight" at bounding box center [93, 542] width 34 height 8
click at [26, 459] on icon at bounding box center [23, 542] width 12 height 12
click at [28, 125] on div at bounding box center [27, 123] width 9 height 9
click at [946, 14] on button "End Class" at bounding box center [952, 15] width 63 height 19
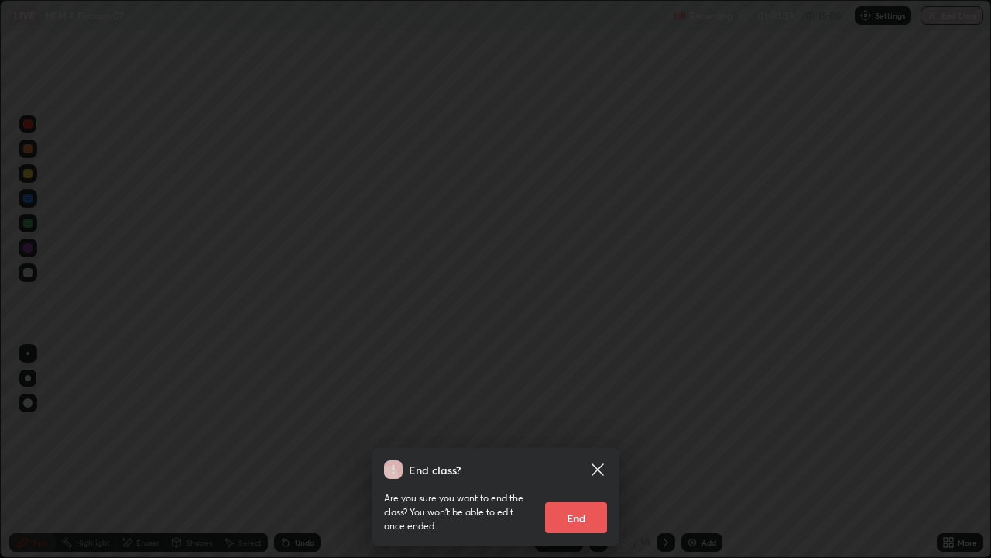
click at [584, 459] on button "End" at bounding box center [576, 517] width 62 height 31
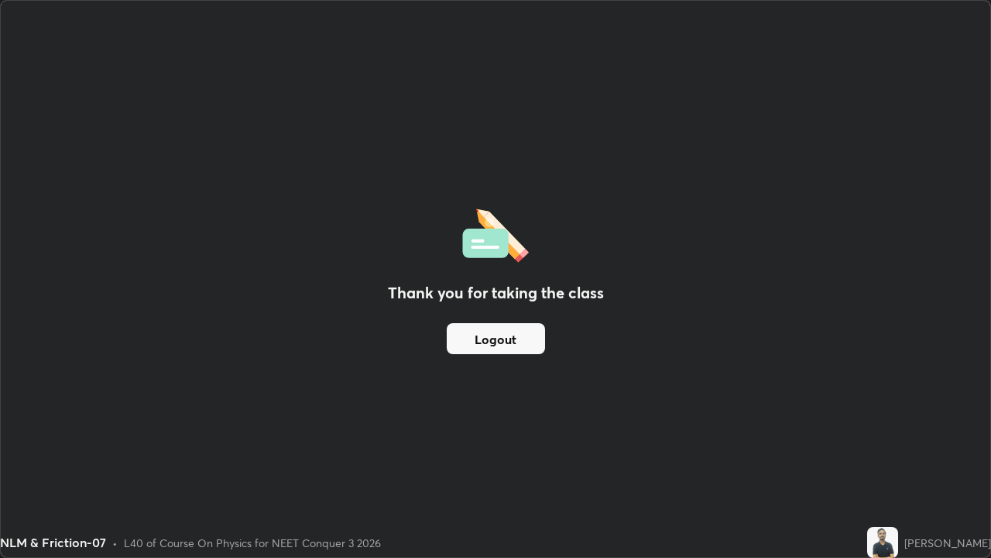
click at [498, 337] on button "Logout" at bounding box center [496, 338] width 98 height 31
